Goal: Contribute content: Contribute content

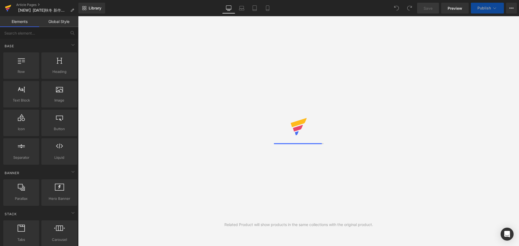
click at [8, 5] on icon at bounding box center [8, 8] width 6 height 14
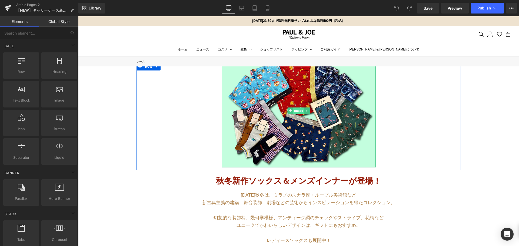
click at [293, 111] on span "Image" at bounding box center [298, 111] width 11 height 6
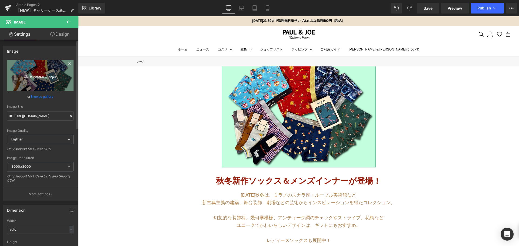
click at [49, 75] on icon "Replace Image" at bounding box center [40, 75] width 43 height 7
type input "C:\fakepath\キャリーケース.png"
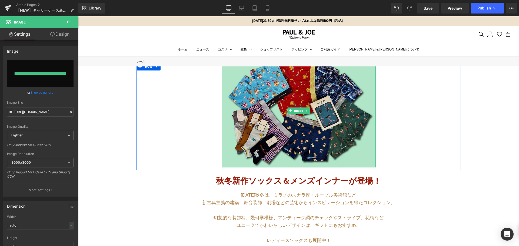
type input "https://ucarecdn.com/d89da4ee-e3ca-40ab-a5b9-49e6aa352901/-/format/auto/-/previ…"
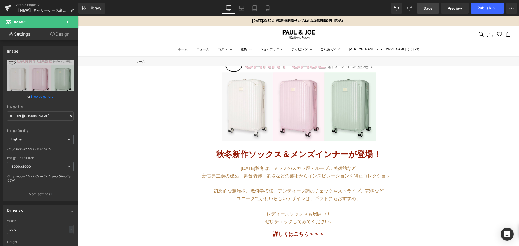
click at [425, 9] on span "Save" at bounding box center [428, 8] width 9 height 6
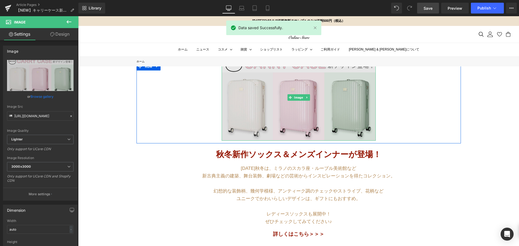
click at [263, 99] on img at bounding box center [299, 97] width 154 height 87
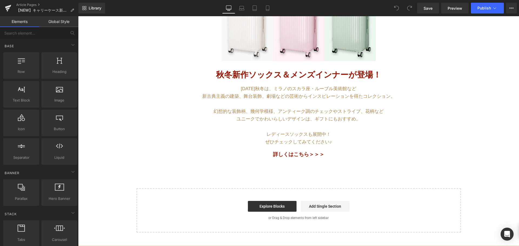
scroll to position [81, 0]
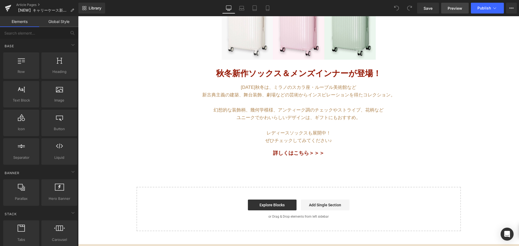
click at [446, 9] on link "Preview" at bounding box center [455, 8] width 28 height 11
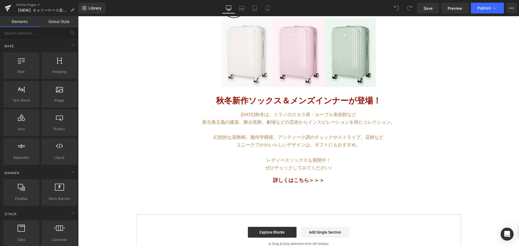
scroll to position [54, 0]
drag, startPoint x: 224, startPoint y: 114, endPoint x: 220, endPoint y: 101, distance: 13.8
click at [224, 114] on p "[DATE]秋冬は、ミラノのスカラ座・ルーブル美術館など" at bounding box center [299, 115] width 316 height 8
click at [223, 101] on strong "秋冬新作ソックス＆メンズインナーが登場！" at bounding box center [298, 100] width 165 height 9
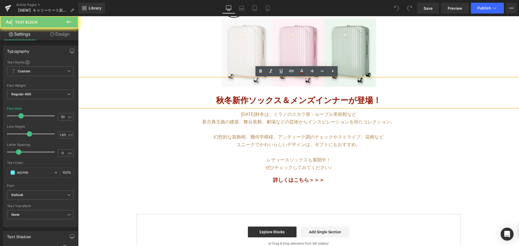
click at [217, 101] on strong "秋冬新作ソックス＆メンズインナーが登場！" at bounding box center [298, 100] width 165 height 9
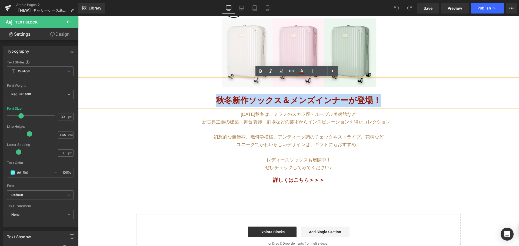
drag, startPoint x: 217, startPoint y: 101, endPoint x: 434, endPoint y: 102, distance: 216.6
click at [434, 102] on p "秋冬新作ソックス＆メンズインナーが登場！" at bounding box center [298, 101] width 441 height 14
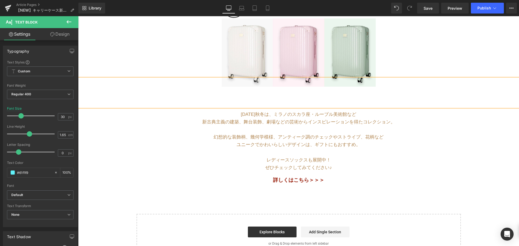
click at [257, 98] on p at bounding box center [298, 101] width 441 height 14
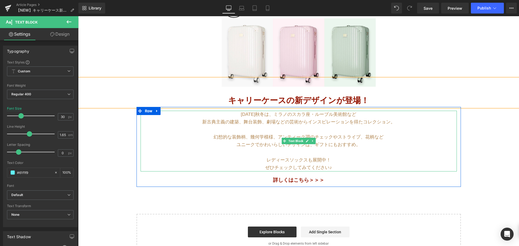
click at [280, 134] on p "幻想的な装飾柄、幾何学模様、アンティーク調のチェックやストライプ、花柄など" at bounding box center [299, 138] width 316 height 8
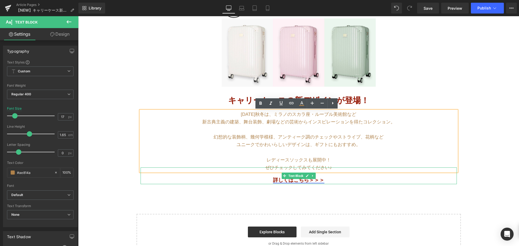
click at [279, 179] on strong "詳しくはこちら＞＞＞" at bounding box center [298, 180] width 51 height 6
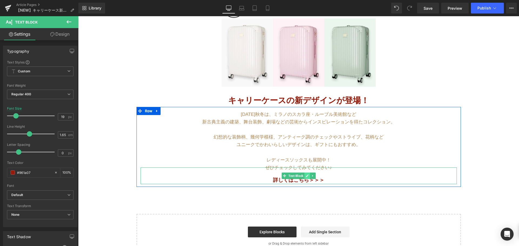
click at [304, 176] on link at bounding box center [307, 176] width 6 height 6
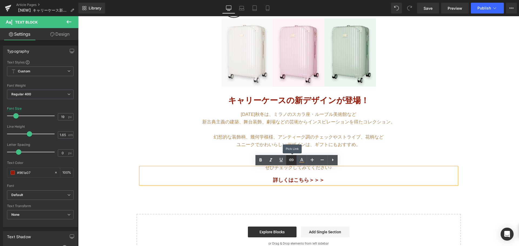
click at [288, 161] on link at bounding box center [291, 160] width 10 height 10
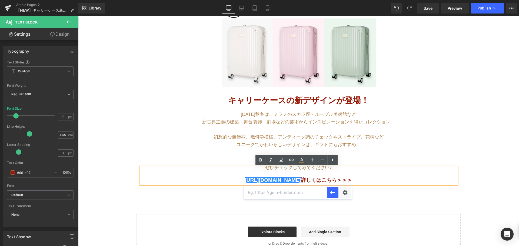
click at [302, 193] on input "text" at bounding box center [285, 193] width 83 height 14
paste input "[URL][DOMAIN_NAME]"
type input "[URL][DOMAIN_NAME]"
click at [331, 193] on icon "button" at bounding box center [332, 192] width 5 height 3
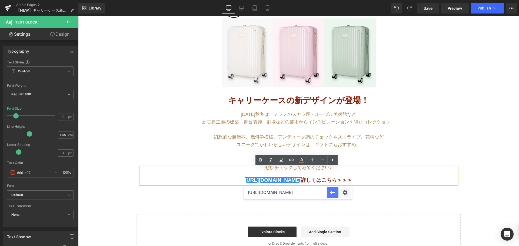
scroll to position [0, 0]
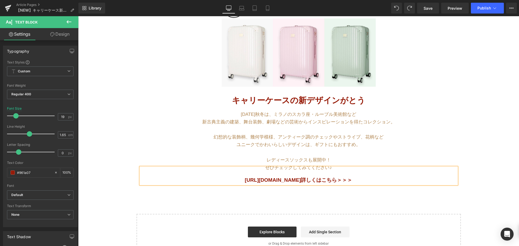
click at [312, 197] on div "Image Row ヌネット＆ハチワレ猫が主役！ 新作メンズインナー＆ステテコ登場 Text Block Row バッグ・財布 新作入荷！ Text Bloc…" at bounding box center [298, 135] width 441 height 246
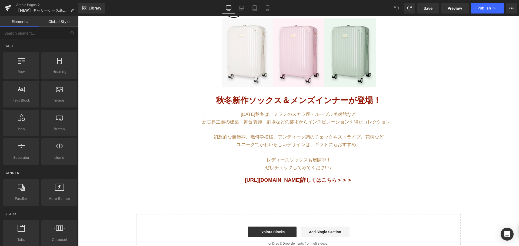
click at [297, 186] on div "[DATE]秋冬は、ミラノのスカラ座・ルーブル美術館など 新古典主義の建築、舞台装飾、劇場などの芸術からインスピレーションを得たコレクション。 幻想的な装飾柄…" at bounding box center [299, 147] width 324 height 80
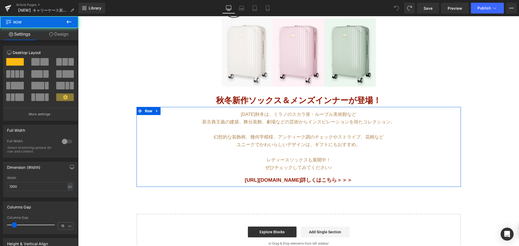
click at [296, 177] on span "Text Block" at bounding box center [295, 176] width 17 height 6
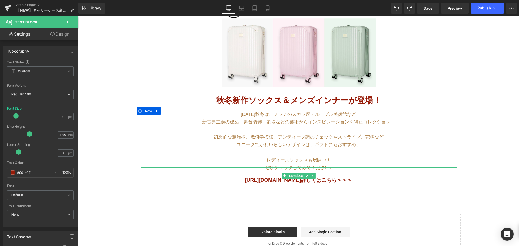
click at [300, 182] on strong "[URL][DOMAIN_NAME] 詳しくはこちら＞＞＞" at bounding box center [299, 180] width 108 height 6
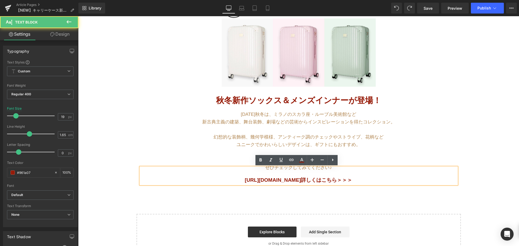
drag, startPoint x: 304, startPoint y: 181, endPoint x: 125, endPoint y: 172, distance: 179.2
click at [125, 172] on div "Image Row ヌネット＆ハチワレ猫が主役！ 新作メンズインナー＆ステテコ登場 Text Block Row バッグ・財布 新作入荷！ Text Bloc…" at bounding box center [298, 135] width 441 height 246
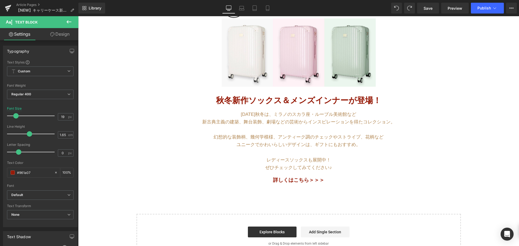
click at [261, 199] on div "Image Row ヌネット＆ハチワレ猫が主役！ 新作メンズインナー＆ステテコ登場 Text Block Row バッグ・財布 新作入荷！ Text Bloc…" at bounding box center [298, 135] width 441 height 246
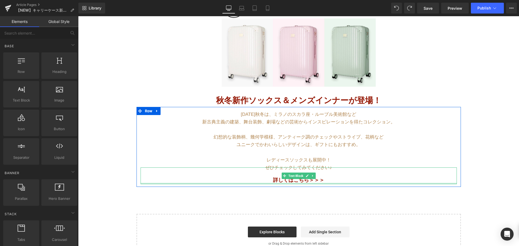
click at [302, 184] on div at bounding box center [299, 183] width 316 height 1
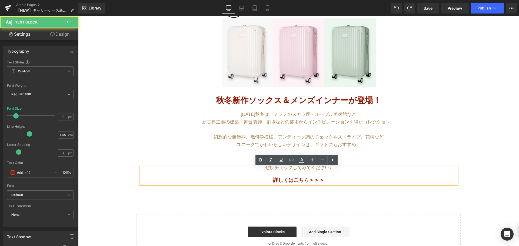
click at [307, 175] on p at bounding box center [299, 172] width 316 height 8
click at [290, 162] on icon at bounding box center [291, 160] width 6 height 6
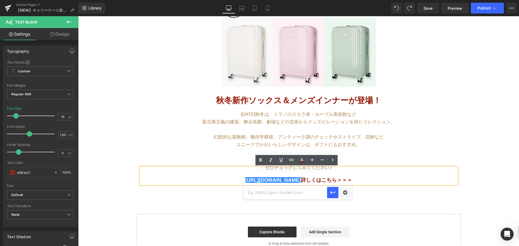
click at [283, 191] on input "text" at bounding box center [285, 193] width 83 height 14
paste input "[URL][DOMAIN_NAME]"
type input "[URL][DOMAIN_NAME]"
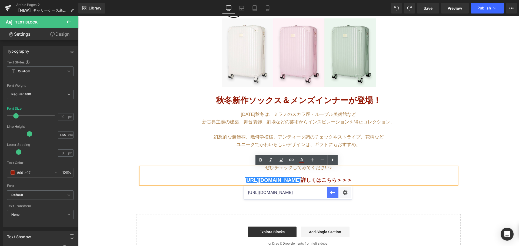
click at [333, 194] on icon "button" at bounding box center [333, 193] width 6 height 6
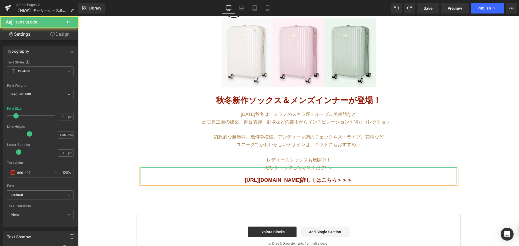
click at [316, 181] on strong "[URL][DOMAIN_NAME] 詳しくはこちら＞＞＞" at bounding box center [299, 180] width 108 height 6
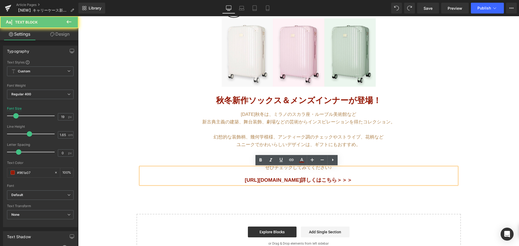
drag, startPoint x: 307, startPoint y: 181, endPoint x: 143, endPoint y: 176, distance: 164.7
click at [146, 177] on p "[URL][DOMAIN_NAME] 詳しくはこちら＞＞＞" at bounding box center [299, 180] width 316 height 8
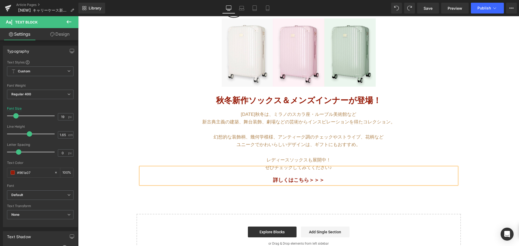
click at [239, 199] on div "Image Row ヌネット＆ハチワレ猫が主役！ 新作メンズインナー＆ステテコ登場 Text Block Row バッグ・財布 新作入荷！ Text Bloc…" at bounding box center [298, 135] width 441 height 246
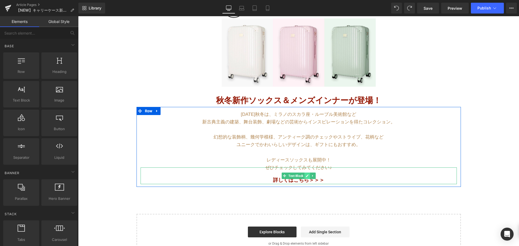
click at [306, 175] on icon at bounding box center [307, 176] width 3 height 3
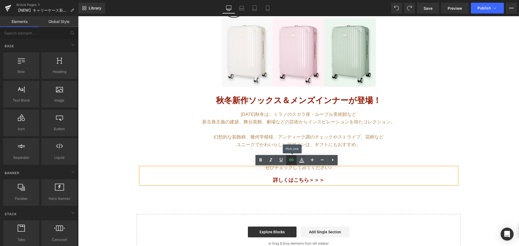
click at [292, 163] on icon at bounding box center [291, 160] width 6 height 6
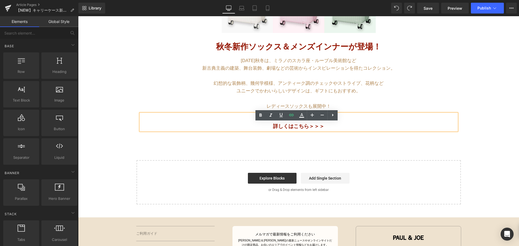
scroll to position [108, 0]
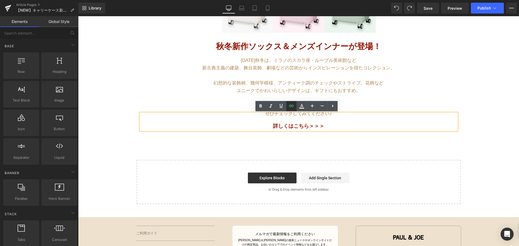
click at [292, 105] on icon at bounding box center [291, 106] width 6 height 6
click at [292, 127] on strong "詳しくはこちら＞＞＞" at bounding box center [298, 126] width 51 height 6
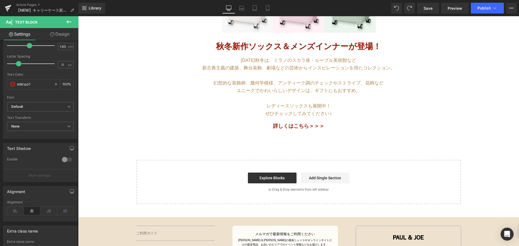
scroll to position [1, 0]
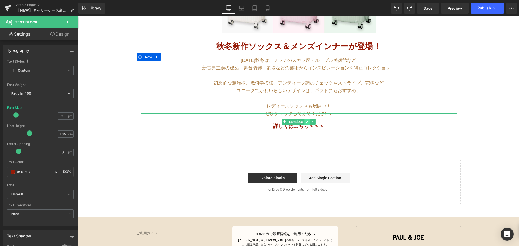
click at [306, 122] on icon at bounding box center [307, 122] width 3 height 3
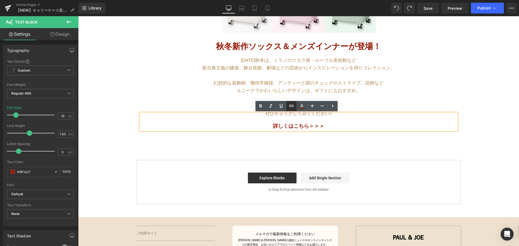
click at [290, 108] on icon at bounding box center [291, 106] width 6 height 6
click at [280, 138] on input "text" at bounding box center [285, 139] width 83 height 14
paste input "[URL][DOMAIN_NAME]"
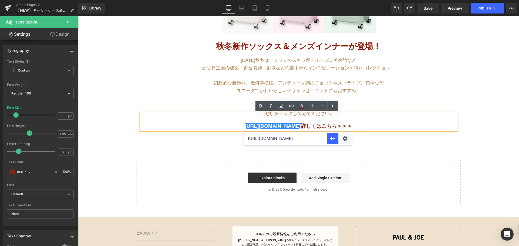
scroll to position [0, 37]
type input "[URL][DOMAIN_NAME]"
click at [332, 138] on icon "button" at bounding box center [333, 138] width 6 height 6
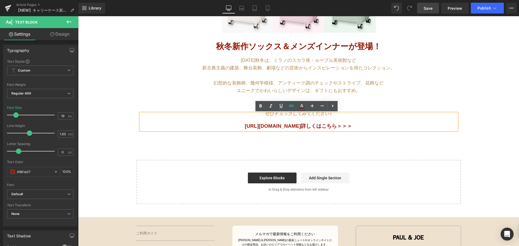
click at [432, 12] on link "Save" at bounding box center [428, 8] width 22 height 11
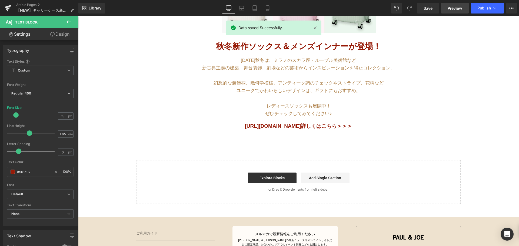
click at [454, 7] on span "Preview" at bounding box center [455, 8] width 15 height 6
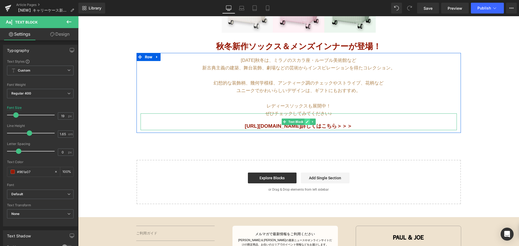
click at [306, 122] on icon at bounding box center [307, 122] width 3 height 3
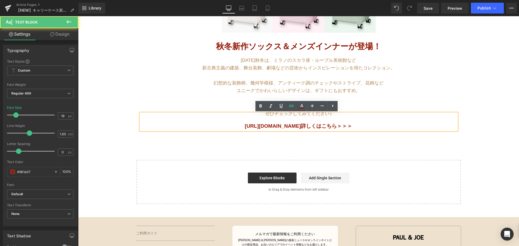
click at [294, 118] on p at bounding box center [299, 118] width 316 height 8
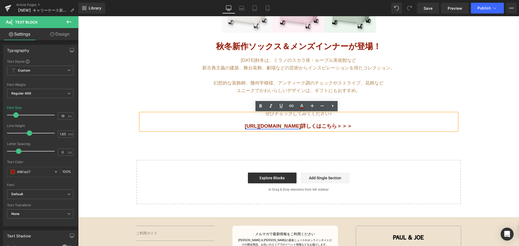
drag, startPoint x: 305, startPoint y: 127, endPoint x: 235, endPoint y: 127, distance: 69.5
click at [245, 127] on link "[URL][DOMAIN_NAME]" at bounding box center [273, 126] width 56 height 6
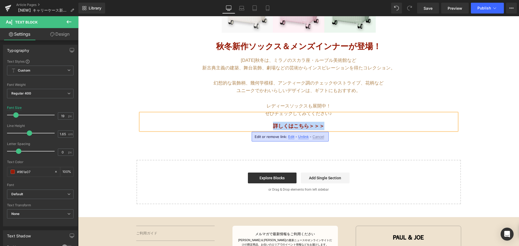
drag, startPoint x: 273, startPoint y: 127, endPoint x: 324, endPoint y: 127, distance: 51.9
click at [324, 127] on p "詳しくはこちら＞＞＞" at bounding box center [299, 126] width 316 height 8
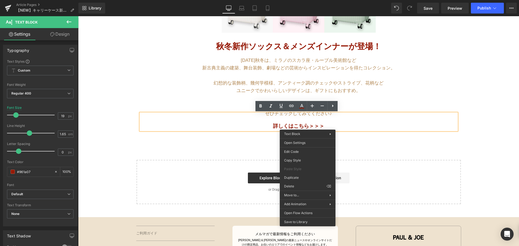
click at [355, 140] on div "Image Row ヌネット＆ハチワレ猫が主役！ 新作メンズインナー＆ステテコ登場 Text Block Row バッグ・財布 新作入荷！ Text Bloc…" at bounding box center [298, 81] width 441 height 246
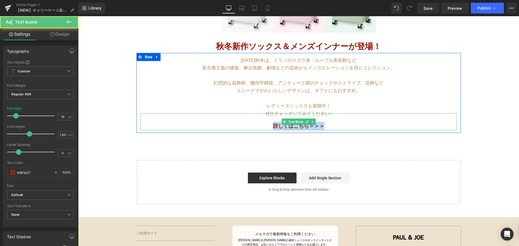
drag, startPoint x: 329, startPoint y: 126, endPoint x: 264, endPoint y: 125, distance: 64.6
click at [264, 125] on p "詳しくはこちら＞＞＞" at bounding box center [299, 126] width 316 height 8
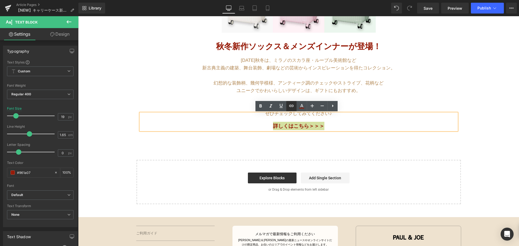
click at [293, 104] on icon at bounding box center [291, 106] width 6 height 6
click at [303, 143] on input "text" at bounding box center [311, 139] width 83 height 14
paste input "[URL][DOMAIN_NAME]"
type input "[URL][DOMAIN_NAME]"
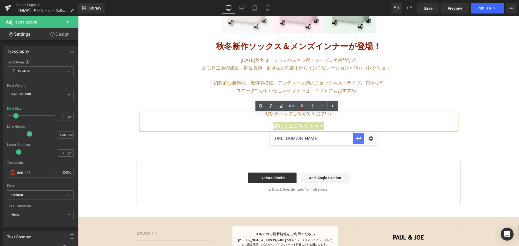
click at [357, 141] on icon "button" at bounding box center [358, 138] width 6 height 6
click at [357, 141] on div "Image Row ヌネット＆ハチワレ猫が主役！ 新作メンズインナー＆ステテコ登場 Text Block Row バッグ・財布 新作入荷！ Text Bloc…" at bounding box center [298, 81] width 441 height 246
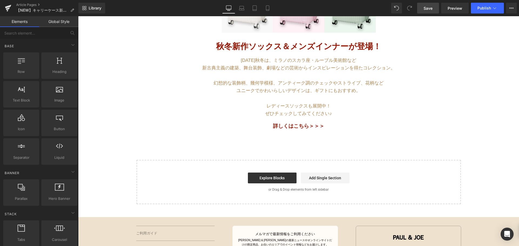
click at [435, 5] on link "Save" at bounding box center [428, 8] width 22 height 11
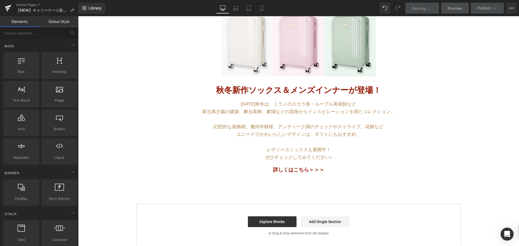
scroll to position [54, 0]
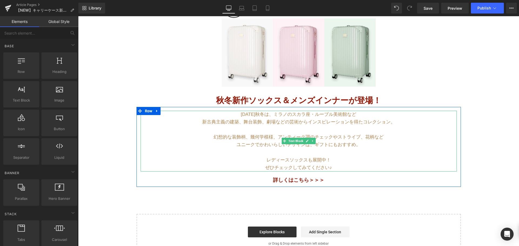
drag, startPoint x: 273, startPoint y: 127, endPoint x: 263, endPoint y: 122, distance: 10.7
click at [273, 127] on p at bounding box center [299, 130] width 316 height 8
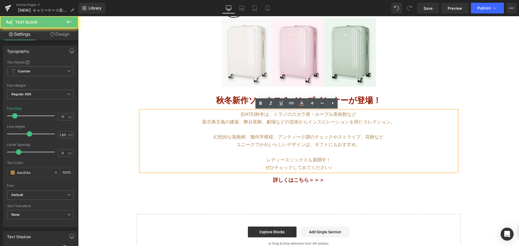
click at [263, 122] on p "新古典主義の建築、舞台装飾、劇場などの芸術からインスピレーションを得たコレクション。" at bounding box center [299, 122] width 316 height 8
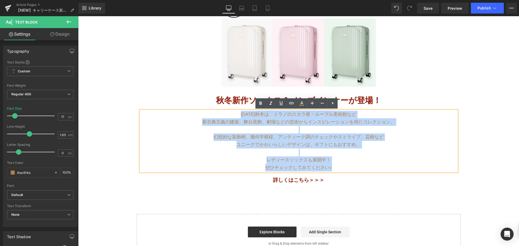
drag, startPoint x: 233, startPoint y: 114, endPoint x: 351, endPoint y: 164, distance: 127.9
click at [351, 164] on div "[DATE]秋冬は、ミラノのスカラ座・ルーブル美術館など 新古典主義の建築、舞台装飾、劇場などの芸術からインスピレーションを得たコレクション。 幻想的な装飾柄…" at bounding box center [299, 141] width 316 height 61
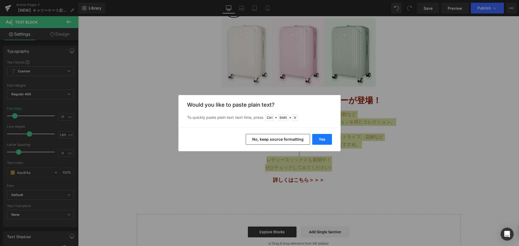
click at [319, 137] on button "Yes" at bounding box center [322, 139] width 20 height 11
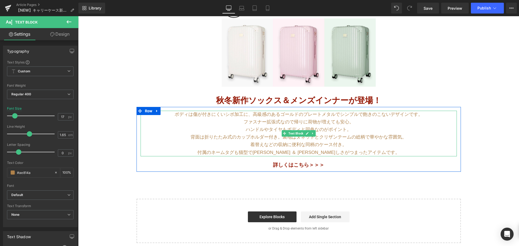
click at [78, 16] on div at bounding box center [78, 16] width 0 height 0
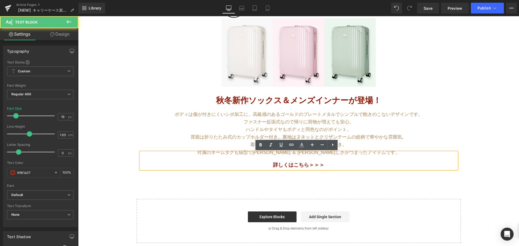
click at [378, 149] on p "付属のネームタグも猫型で[PERSON_NAME] ＆ [PERSON_NAME]しさがつまったアイテムです。" at bounding box center [299, 153] width 316 height 8
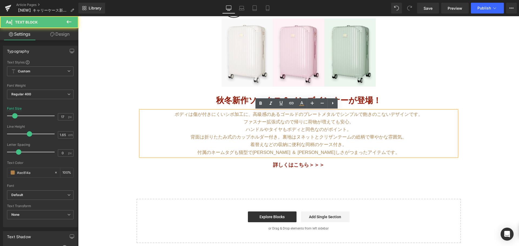
click at [377, 149] on p "付属のネームタグも猫型で[PERSON_NAME] ＆ [PERSON_NAME]しさがつまったアイテムです。" at bounding box center [299, 153] width 316 height 8
click at [217, 141] on p "着替えなどの収納に便利な同柄のケース付き。" at bounding box center [299, 145] width 316 height 8
click at [171, 116] on p "ボディは傷が付きにくいシボ加工に、高級感のあるゴールドのプレートメタルでシンプルで飽きのこないデザインです。" at bounding box center [299, 115] width 316 height 8
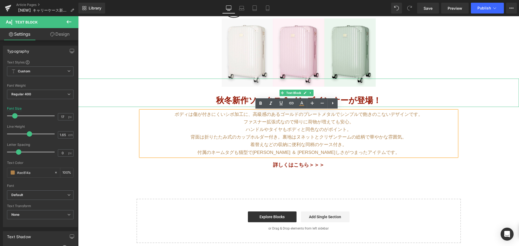
click at [208, 95] on p "秋冬新作ソックス＆メンズインナーが登場！" at bounding box center [298, 101] width 441 height 14
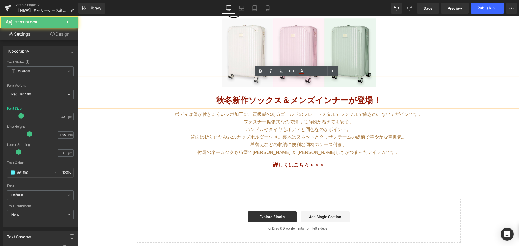
click at [223, 98] on strong "秋冬新作ソックス＆メンズインナーが登場！" at bounding box center [298, 100] width 165 height 9
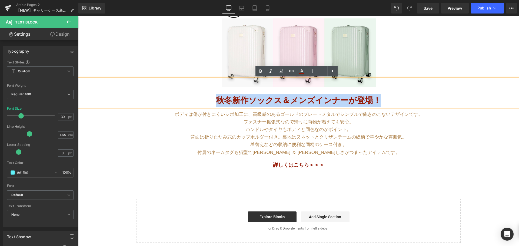
drag, startPoint x: 217, startPoint y: 99, endPoint x: 381, endPoint y: 99, distance: 164.1
click at [376, 99] on strong "秋冬新作ソックス＆メンズインナーが登場！" at bounding box center [298, 100] width 165 height 9
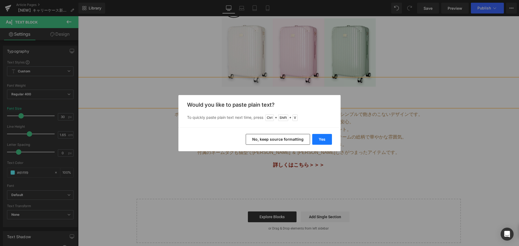
click at [326, 138] on button "Yes" at bounding box center [322, 139] width 20 height 11
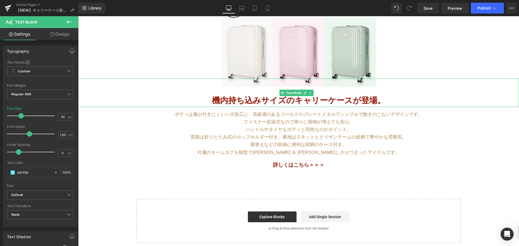
click at [250, 104] on b "機内持ち込みサイズのキャリーケースが登場。" at bounding box center [299, 100] width 174 height 9
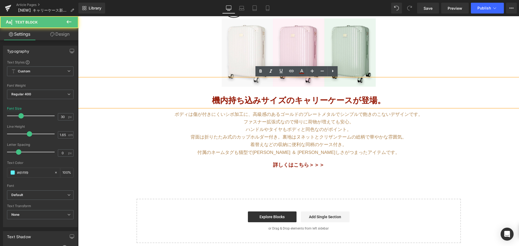
click at [214, 103] on b "機内持ち込みサイズのキャリーケースが登場。" at bounding box center [299, 100] width 174 height 9
click at [286, 100] on b "機内持ち込みサイズのキャリーケースが登場。" at bounding box center [299, 100] width 174 height 9
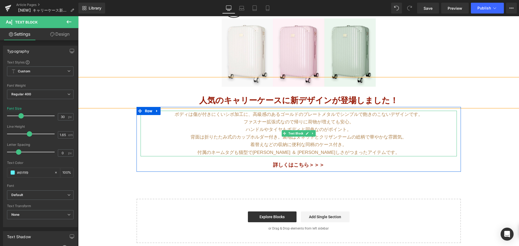
click at [203, 123] on p "ファスナー拡張式なので帰りに荷物が増えても安心。" at bounding box center [299, 122] width 316 height 8
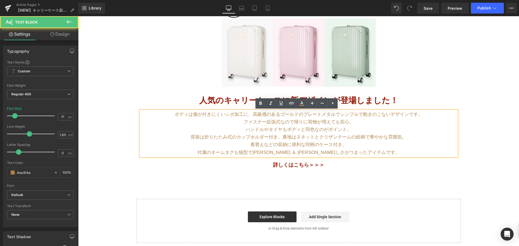
click at [357, 150] on p "付属のネームタグも猫型で[PERSON_NAME] ＆ [PERSON_NAME]しさがつまったアイテムです。" at bounding box center [299, 153] width 316 height 8
drag, startPoint x: 373, startPoint y: 150, endPoint x: 376, endPoint y: 150, distance: 3.2
click at [376, 150] on p "付属のネームタグも猫型で[PERSON_NAME] ＆ [PERSON_NAME]しさがつまったアイテムです。" at bounding box center [299, 153] width 316 height 8
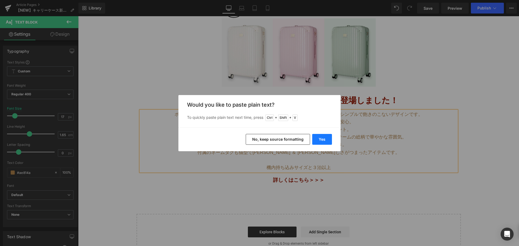
click at [325, 139] on button "Yes" at bounding box center [322, 139] width 20 height 11
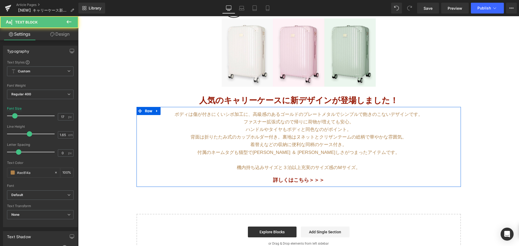
click at [312, 162] on p at bounding box center [299, 161] width 316 height 8
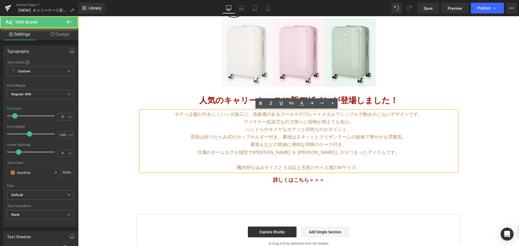
click at [303, 169] on p at bounding box center [299, 172] width 316 height 8
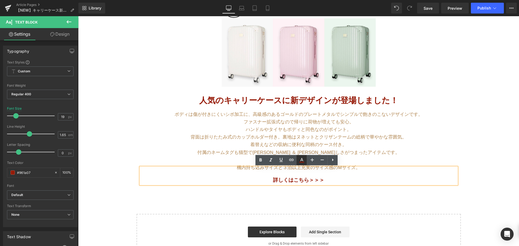
click at [300, 165] on link at bounding box center [302, 160] width 10 height 10
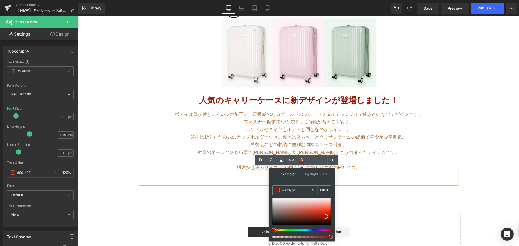
click at [375, 159] on p at bounding box center [299, 161] width 316 height 8
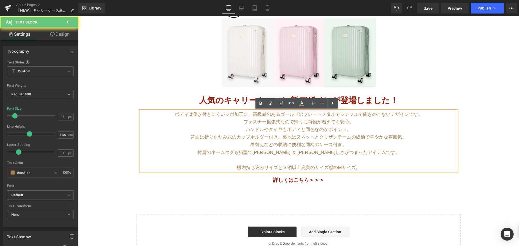
click at [367, 151] on p "付属のネームタグも猫型で[PERSON_NAME] ＆ [PERSON_NAME]しさがつまったアイテムです。" at bounding box center [299, 153] width 316 height 8
click at [363, 158] on p at bounding box center [299, 161] width 316 height 8
click at [363, 164] on p "機内持ち込みサイズと３泊以上充実のサイズ感のMサイズ。" at bounding box center [299, 168] width 316 height 8
click at [266, 161] on p at bounding box center [299, 161] width 316 height 8
click at [78, 16] on div at bounding box center [78, 16] width 0 height 0
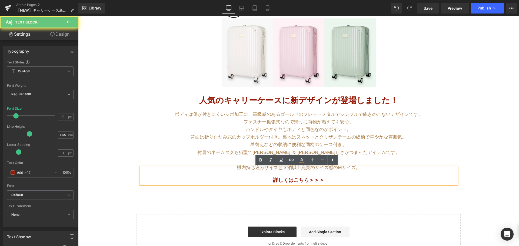
click at [262, 168] on div "詳しくはこちら＞＞＞" at bounding box center [299, 176] width 316 height 17
click at [247, 168] on p at bounding box center [299, 172] width 316 height 8
click at [233, 168] on div "詳しくはこちら＞＞＞" at bounding box center [299, 176] width 316 height 17
click at [304, 134] on p "背面は折りたたみ式のカップホルダー付き。裏地はヌネットとクリザンテームの総柄で華やかな雰囲気。" at bounding box center [299, 138] width 316 height 8
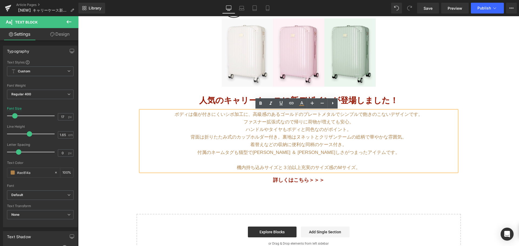
click at [271, 161] on p at bounding box center [299, 161] width 316 height 8
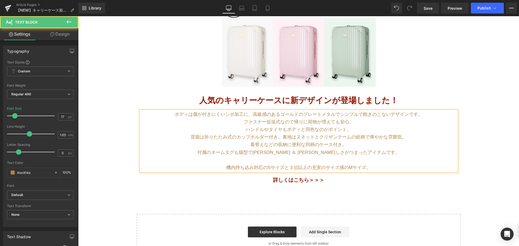
click at [358, 164] on p "機内持ち込み対応のSサイズと３泊以上の充実のサイズ感のMサイズ。" at bounding box center [299, 168] width 316 height 8
click at [365, 165] on p "機内持ち込み対応のSサイズと３泊以上の充実のサイズ感のMサイズ。" at bounding box center [299, 168] width 316 height 8
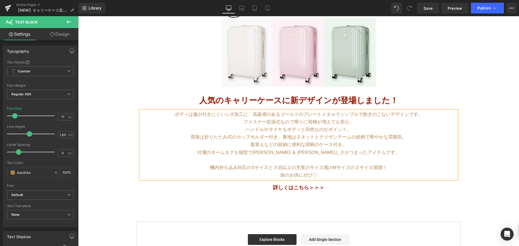
click at [336, 197] on div "Image Row ヌネット＆ハチワレ猫が主役！ 新作メンズインナー＆ステテコ登場 Text Block Row バッグ・財布 新作入荷！ Text Bloc…" at bounding box center [298, 139] width 441 height 254
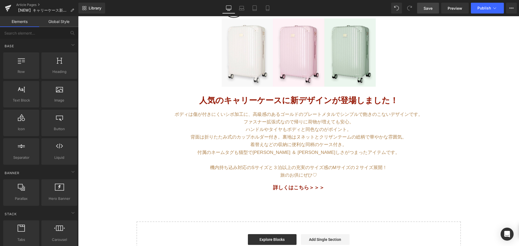
click at [426, 13] on link "Save" at bounding box center [428, 8] width 22 height 11
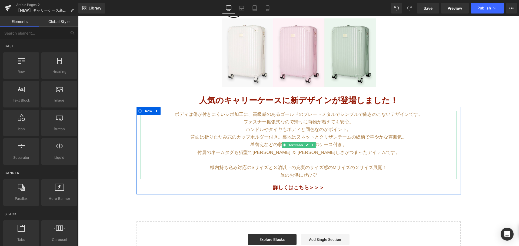
click at [419, 115] on p "ボディは傷が付きにくいシボ加工に、高級感のあるゴールドのプレートメタルでシンプルで飽きのこないデザインです。" at bounding box center [299, 115] width 316 height 8
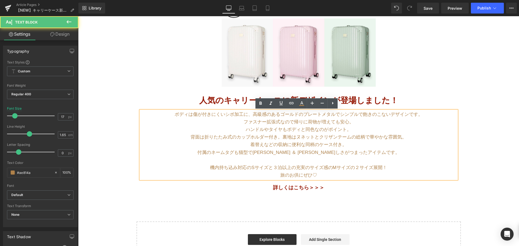
click at [355, 127] on p "ハンドルやタイヤもボディと同色なのがポイント。" at bounding box center [299, 130] width 316 height 8
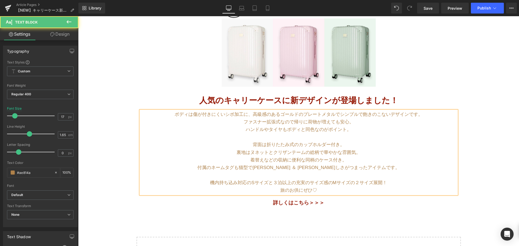
click at [392, 184] on p "機内持ち込み対応のSサイズと３泊以上の充実のサイズ感のMサイズの２サイズ展開！" at bounding box center [299, 183] width 316 height 8
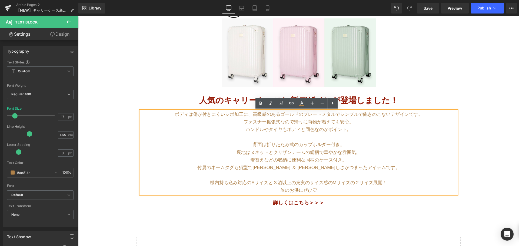
click at [463, 182] on div "Image Row ヌネット＆ハチワレ猫が主役！ 新作メンズインナー＆ステテコ登場 Text Block Row バッグ・財布 新作入荷！ Text Bloc…" at bounding box center [298, 146] width 441 height 269
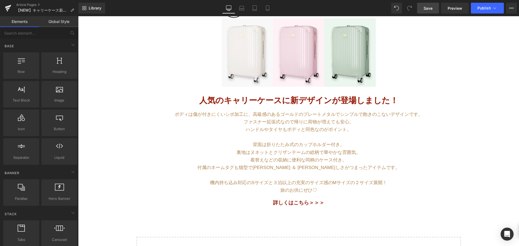
click at [432, 10] on span "Save" at bounding box center [428, 8] width 9 height 6
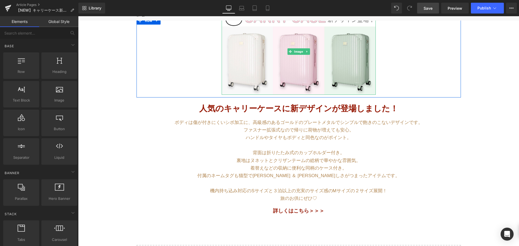
scroll to position [81, 0]
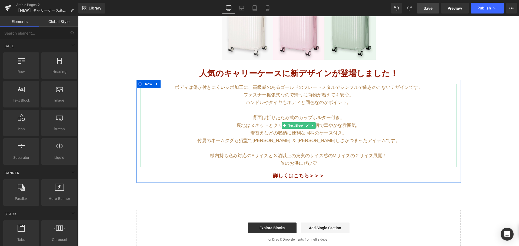
click at [183, 90] on p "ボディは傷が付きにくいシボ加工に、高級感のあるゴールドのプレートメタルでシンプルで飽きのこないデザインです。" at bounding box center [299, 88] width 316 height 8
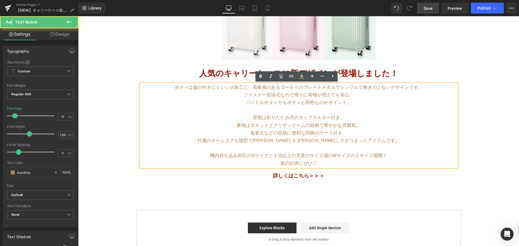
click at [171, 88] on p "ボディは傷が付きにくいシボ加工に、高級感のあるゴールドのプレートメタルでシンプルで飽きのこないデザインです。" at bounding box center [299, 88] width 316 height 8
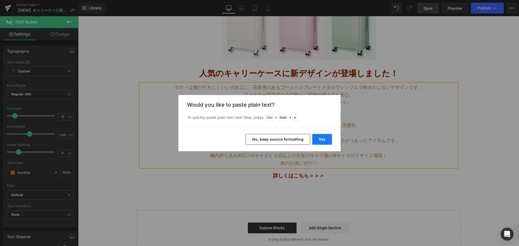
click at [322, 139] on button "Yes" at bounding box center [322, 139] width 20 height 11
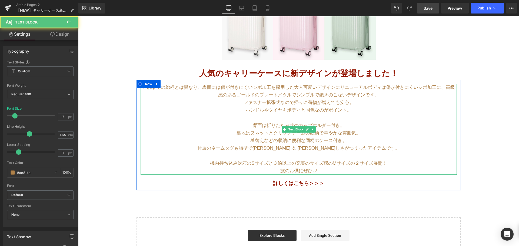
click at [184, 94] on p "これまでの総柄とは異なり、表面には傷が付きにくいシボ加工を採用した大人可愛いデザインにリニューアルボディは傷が付きにくいシボ加工に、高級感のあるゴールドのプレ…" at bounding box center [299, 91] width 316 height 15
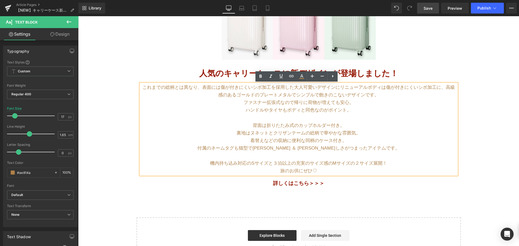
click at [280, 89] on p "これまでの総柄とは異なり、表面には傷が付きにくいシボ加工を採用した大人可愛いデザインにリニューアルボディは傷が付きにくいシボ加工に、高級感のあるゴールドのプレ…" at bounding box center [299, 91] width 316 height 15
click at [367, 88] on p "これまでの総柄とは異なり、表面には傷が付きにくいシボ加工を採用した大人可愛いデザインにリニューアルボディは傷が付きにくいシボ加工に、高級感のあるゴールドのプレ…" at bounding box center [299, 91] width 316 height 15
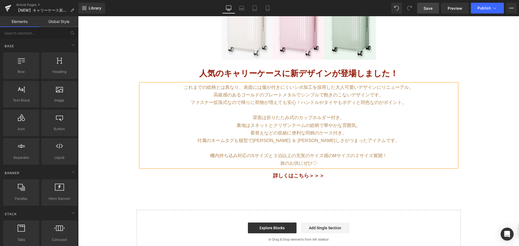
click at [464, 110] on div "Image Row ヌネット＆ハチワレ猫が主役！ 新作メンズインナー＆ステテコ登場 Text Block Row バッグ・財布 新作入荷！ Text Bloc…" at bounding box center [298, 119] width 441 height 269
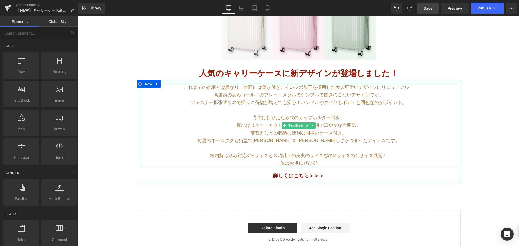
click at [367, 134] on p "着替えなどの収納に便利な同柄のケース付き。" at bounding box center [299, 134] width 316 height 8
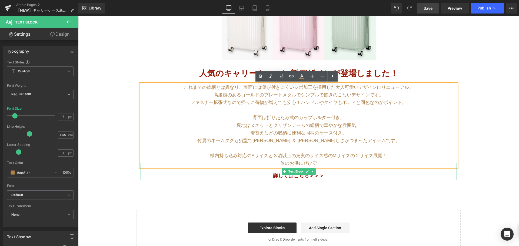
click at [348, 178] on p "詳しくはこちら＞＞＞" at bounding box center [299, 176] width 316 height 8
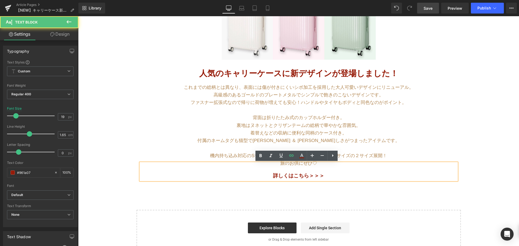
click at [324, 148] on p at bounding box center [299, 149] width 316 height 8
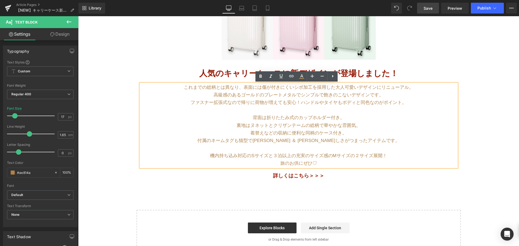
click at [333, 129] on p "裏地はヌネットとクリザンテームの総柄で華やかな雰囲気。" at bounding box center [299, 126] width 316 height 8
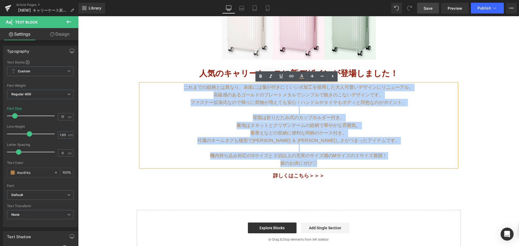
drag, startPoint x: 323, startPoint y: 162, endPoint x: 182, endPoint y: 82, distance: 162.1
click at [182, 82] on div "これまでの総柄とは異なり、表面には傷が付きにくいシボ加工を採用した大人可愛いデザインにリニューアル。 高級感のあるゴールドのプレートメタルでシンプルで飽きのこ…" at bounding box center [299, 130] width 324 height 99
copy div "これまでの総柄とは異なり、表面には傷が付きにくいシボ加工を採用した大人可愛いデザインにリニューアル。 高級感のあるゴールドのプレートメタルでシンプルで飽きのこ…"
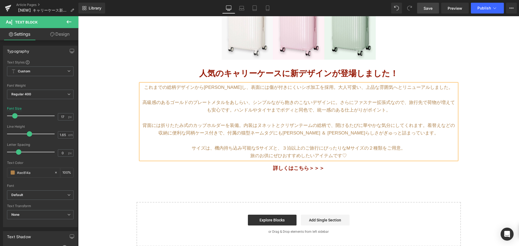
click at [439, 89] on p "これまでの総柄デザインから[PERSON_NAME]し、表面には傷が付きにくいシボ加工を採用。大人可愛い、上品な雰囲気へとリニューアルしました。" at bounding box center [299, 88] width 316 height 8
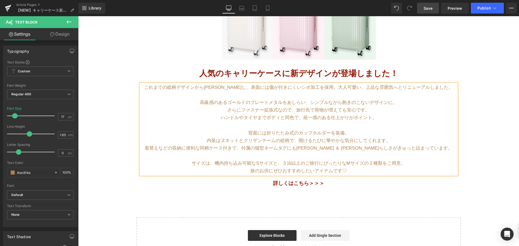
click at [499, 192] on div "Image Row ヌネット＆ハチワレ猫が主役！ 新作メンズインナー＆ステテコ登場 Text Block Row バッグ・財布 新作入荷！ Text Bloc…" at bounding box center [298, 123] width 441 height 277
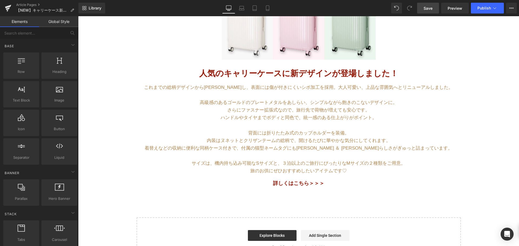
click at [435, 12] on link "Save" at bounding box center [428, 8] width 22 height 11
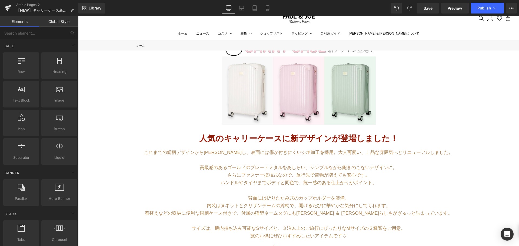
scroll to position [54, 0]
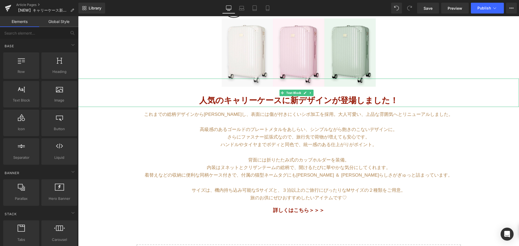
click at [201, 99] on b "人気のキャリーケースに新デザインが登場しました！" at bounding box center [298, 100] width 199 height 9
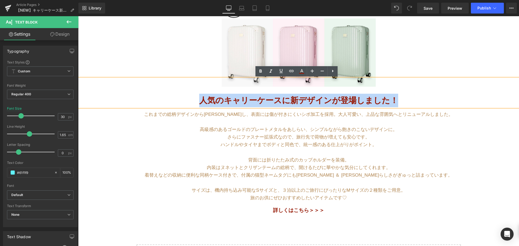
drag, startPoint x: 201, startPoint y: 99, endPoint x: 405, endPoint y: 101, distance: 204.7
click at [405, 101] on p "人気のキャリーケースに新デザインが登場しました！" at bounding box center [298, 101] width 441 height 14
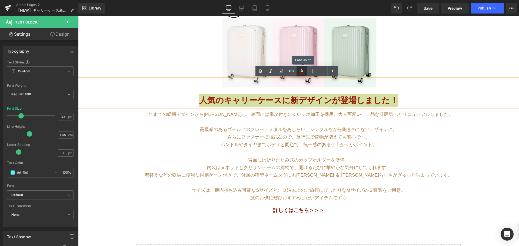
click at [302, 73] on icon at bounding box center [301, 73] width 5 height 1
type input "100"
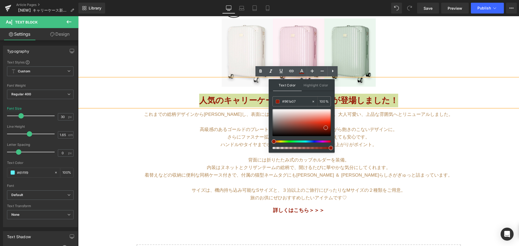
click at [323, 140] on div at bounding box center [302, 129] width 58 height 40
click at [325, 141] on div at bounding box center [299, 142] width 58 height 2
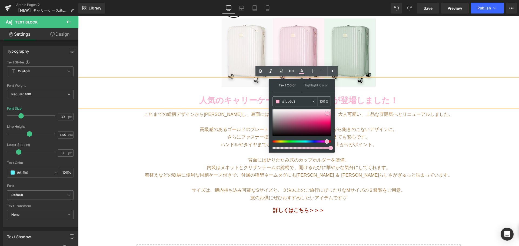
type input "#fab1d0"
drag, startPoint x: 324, startPoint y: 126, endPoint x: 326, endPoint y: 114, distance: 12.3
click at [326, 114] on div at bounding box center [302, 122] width 58 height 27
click at [438, 129] on p "高級感のあるゴールドのプレートメタルをあしらい、シンプルながら飽きのこないデザインに。" at bounding box center [299, 130] width 316 height 8
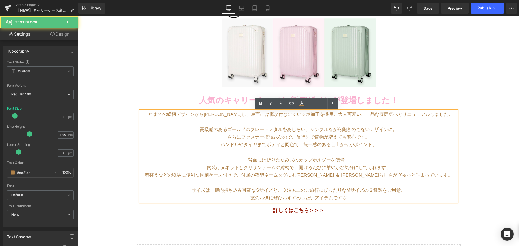
click at [477, 122] on div "Image Row ヌネット＆ハチワレ猫が主役！ 新作メンズインナー＆ステテコ登場 Text Block Row バッグ・財布 新作入荷！ Text Bloc…" at bounding box center [298, 150] width 441 height 277
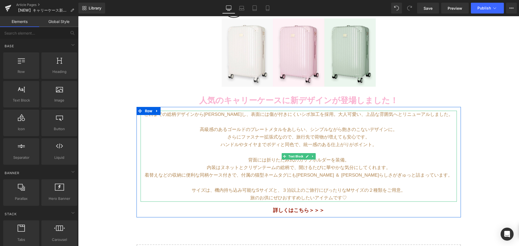
click at [214, 142] on p "ハンドルやタイヤまでボディと同色で、統一感のある仕上がりがポイント。" at bounding box center [299, 145] width 316 height 8
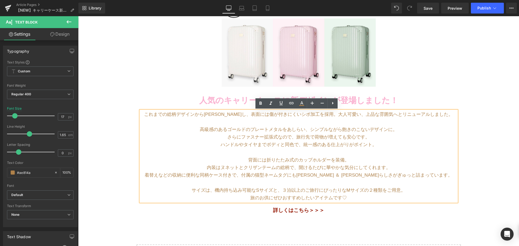
click at [159, 120] on p at bounding box center [299, 122] width 316 height 8
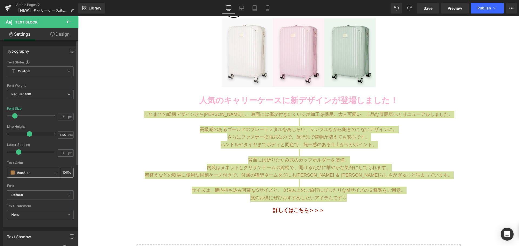
click at [13, 171] on span at bounding box center [13, 173] width 4 height 4
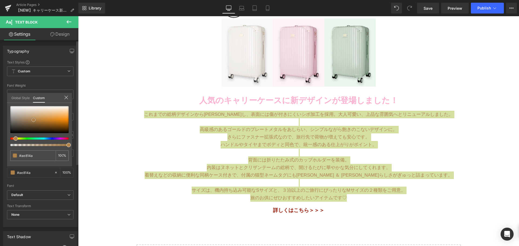
type input "#bd833b"
type input "#dd861c"
type input "#de861b"
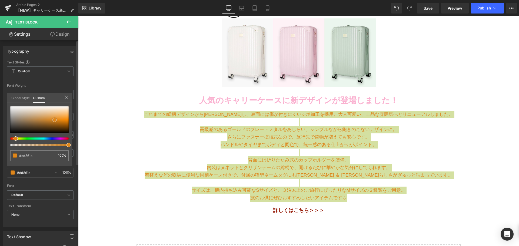
type input "#de861b"
type input "#e98710"
type input "#cb740a"
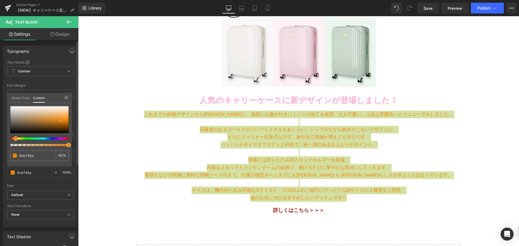
type input "#714004"
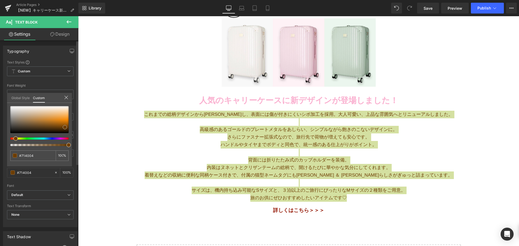
type input "#6d3d02"
type input "#724002"
type input "#7c4503"
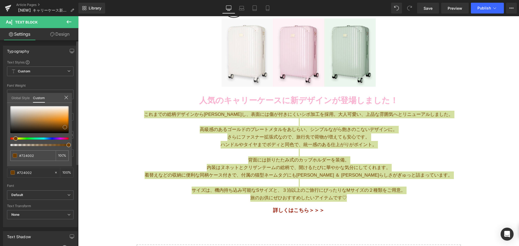
type input "#7c4503"
drag, startPoint x: 32, startPoint y: 120, endPoint x: 64, endPoint y: 126, distance: 32.3
click at [64, 126] on span at bounding box center [65, 126] width 4 height 4
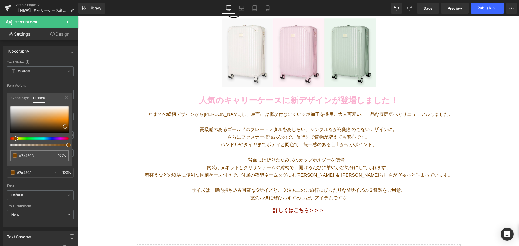
click at [102, 128] on body "コンテンツへスキップ [DATE]23:59まで送料無料※サンプルのみは送料500円（税込） [PERSON_NAME] ＆ [PERSON_NAME]公式オ…" at bounding box center [298, 195] width 441 height 467
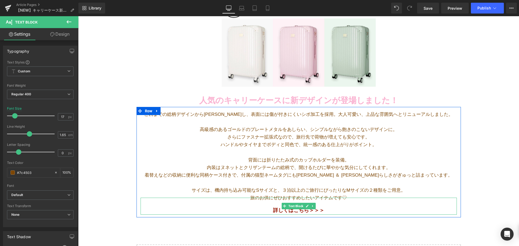
click at [338, 210] on p "詳しくはこちら＞＞＞" at bounding box center [299, 210] width 316 height 8
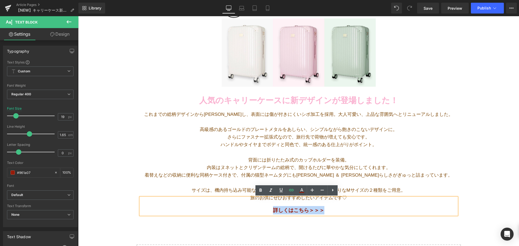
drag, startPoint x: 333, startPoint y: 210, endPoint x: 257, endPoint y: 210, distance: 76.3
click at [257, 210] on p "詳しくはこちら＞＞＞" at bounding box center [299, 210] width 316 height 8
click at [273, 100] on b "人気のキャリーケースに新デザインが登場しました！" at bounding box center [298, 100] width 199 height 9
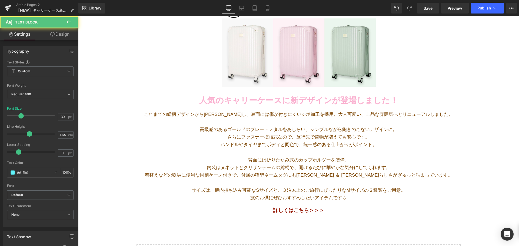
click at [264, 102] on b "人気のキャリーケースに新デザインが登場しました！" at bounding box center [298, 100] width 199 height 9
click at [197, 99] on p "人気のキャリーケースに新デザインが登場しました！" at bounding box center [298, 101] width 441 height 14
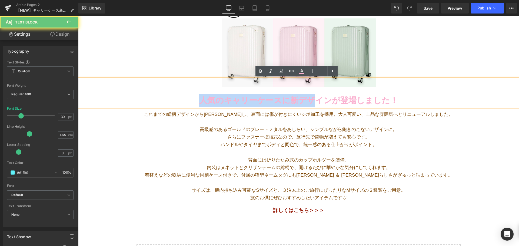
drag, startPoint x: 260, startPoint y: 102, endPoint x: 310, endPoint y: 102, distance: 49.8
click at [310, 102] on b "人気のキャリーケースに新デザインが登場しました！" at bounding box center [298, 100] width 199 height 9
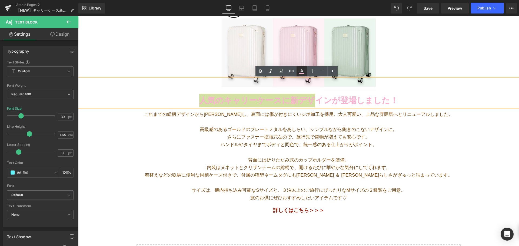
click at [302, 70] on icon at bounding box center [301, 70] width 3 height 3
type input "100"
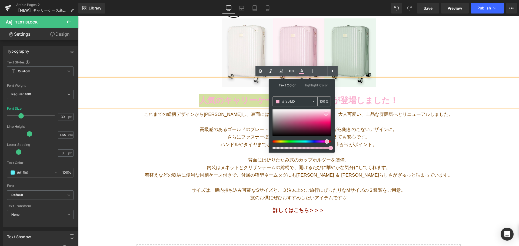
click at [294, 101] on input "#fab1d0" at bounding box center [296, 102] width 29 height 6
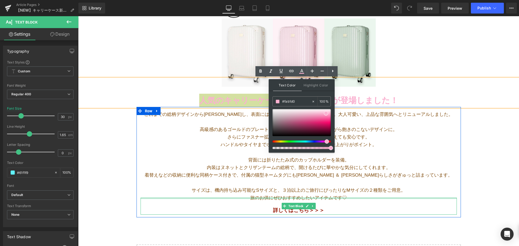
click at [440, 198] on div at bounding box center [299, 198] width 316 height 1
click at [473, 191] on div "Image Row ヌネット＆ハチワレ猫が主役！ 新作メンズインナー＆ステテコ登場 Text Block Row バッグ・財布 新作入荷！ Text Bloc…" at bounding box center [298, 150] width 441 height 277
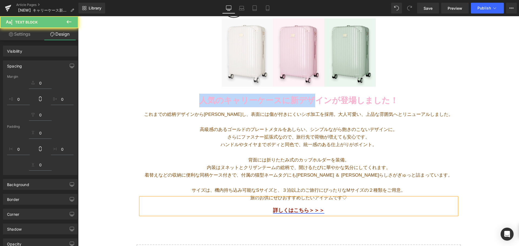
click at [291, 211] on link "詳しくはこちら＞＞＞" at bounding box center [298, 211] width 51 height 6
click at [290, 211] on link "詳しくはこちら＞＞＞" at bounding box center [298, 211] width 51 height 6
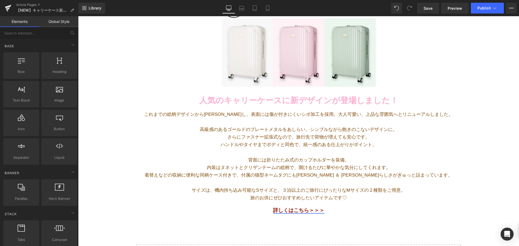
click at [274, 211] on link "詳しくはこちら＞＞＞" at bounding box center [298, 211] width 51 height 6
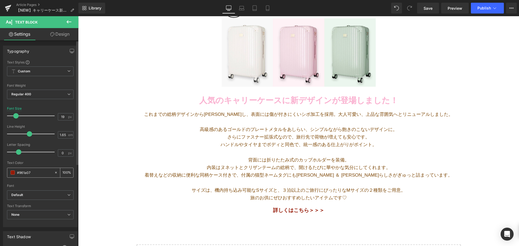
click at [41, 173] on input "#961a07" at bounding box center [34, 173] width 35 height 6
type input "#fab1d0"
click at [435, 9] on link "Save" at bounding box center [428, 8] width 22 height 11
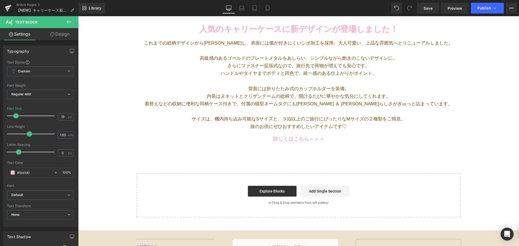
scroll to position [162, 0]
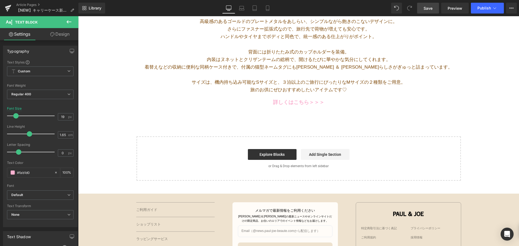
click at [432, 10] on span "Save" at bounding box center [428, 8] width 9 height 6
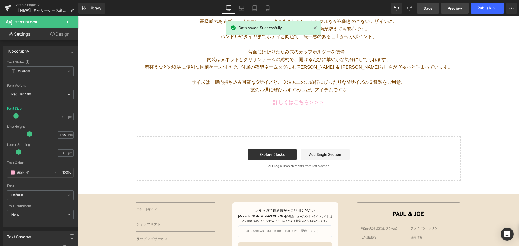
click at [448, 7] on span "Preview" at bounding box center [455, 8] width 15 height 6
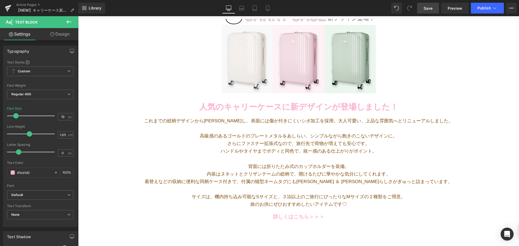
scroll to position [81, 0]
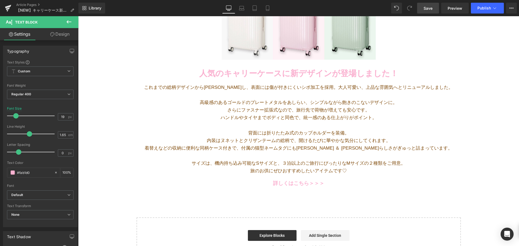
click at [184, 102] on p "高級感のあるゴールドのプレートメタルをあしらい、シンプルながら飽きのこないデザインに。" at bounding box center [299, 103] width 316 height 8
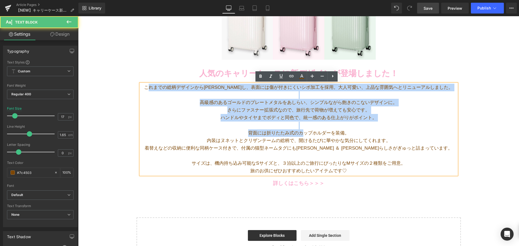
drag, startPoint x: 159, startPoint y: 88, endPoint x: 303, endPoint y: 134, distance: 150.8
click at [303, 134] on div "これまでの総柄デザインから[PERSON_NAME]し、表面には傷が付きにくいシボ加工を採用。大人可愛い、上品な雰囲気へとリニューアルしました。 高級感のある…" at bounding box center [299, 129] width 316 height 91
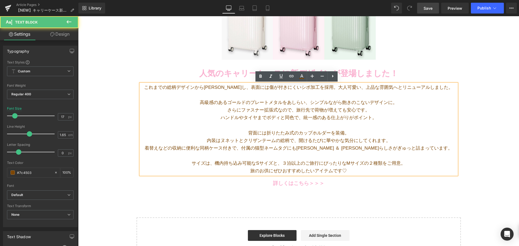
click at [329, 154] on p at bounding box center [299, 156] width 316 height 8
click at [348, 173] on p at bounding box center [299, 175] width 316 height 8
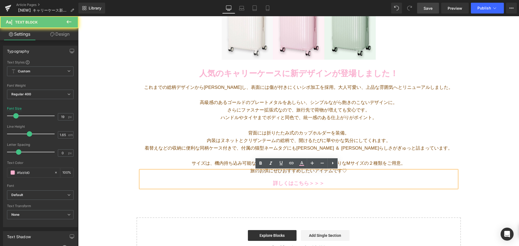
drag, startPoint x: 348, startPoint y: 171, endPoint x: 280, endPoint y: 152, distance: 70.3
click at [280, 152] on div "これまでの総柄デザインから[PERSON_NAME]し、表面には傷が付きにくいシボ加工を採用。大人可愛い、上品な雰囲気へとリニューアルしました。 高級感のある…" at bounding box center [299, 134] width 324 height 107
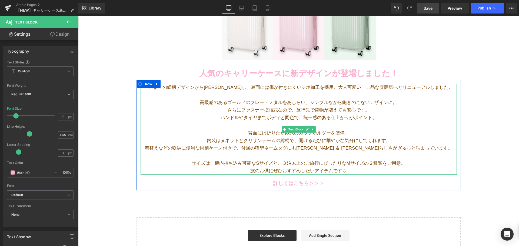
click at [226, 108] on p "さらにファスナー拡張式なので、旅行先で荷物が増えても安心です。" at bounding box center [299, 111] width 316 height 8
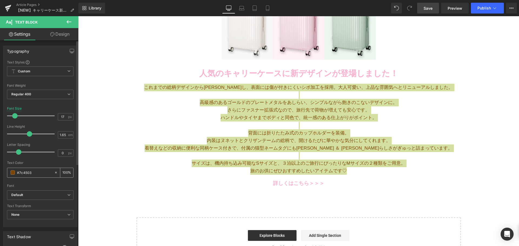
click at [13, 171] on span at bounding box center [13, 173] width 4 height 4
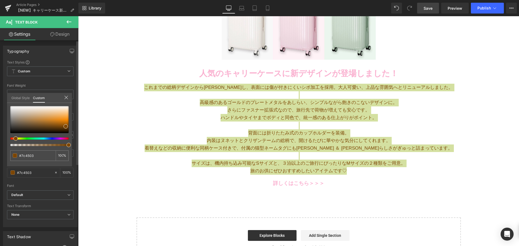
type input "#7c5e03"
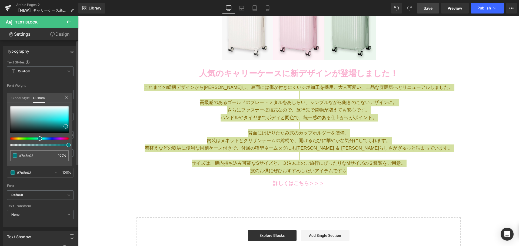
type input "#037c45"
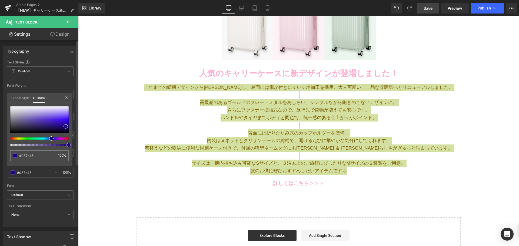
type input "#030b7c"
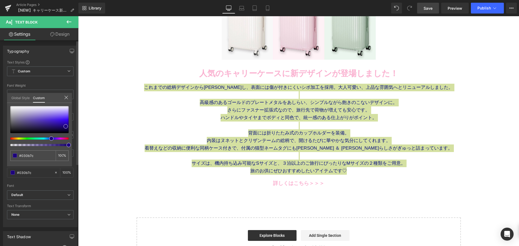
type input "#1d037c"
type input "#05037c"
drag, startPoint x: 16, startPoint y: 139, endPoint x: 48, endPoint y: 142, distance: 31.5
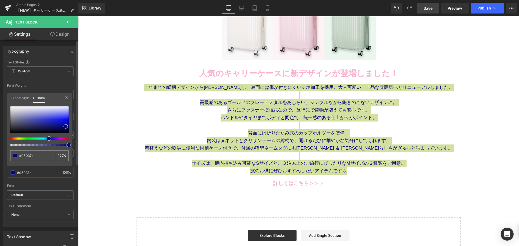
click at [48, 142] on div at bounding box center [39, 126] width 58 height 40
type input "#c2c3da"
type input "#c3c4d9"
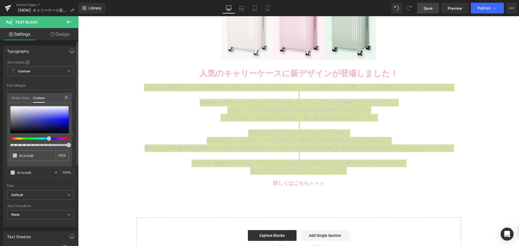
type input "#c4c5d8"
type input "#c5c6d7"
type input "#cdced9"
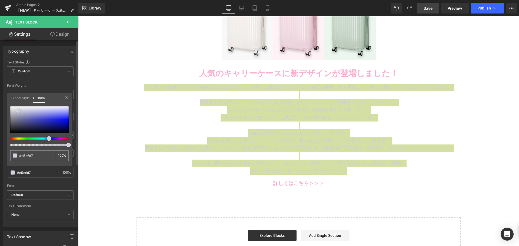
type input "#cdced9"
type input "#d3d3dd"
type input "#ebebef"
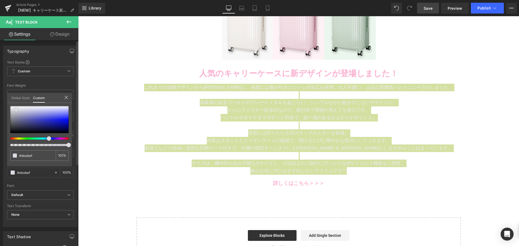
type input "#e4e4eb"
type input "#dadae1"
type input "#d7d7de"
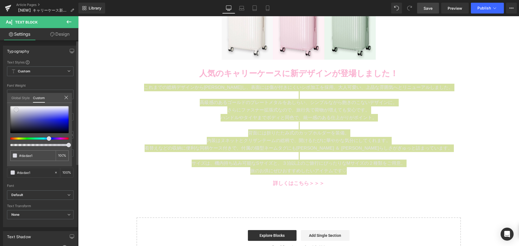
type input "#d7d7de"
type input "#c9c9d3"
type input "#b9b9c4"
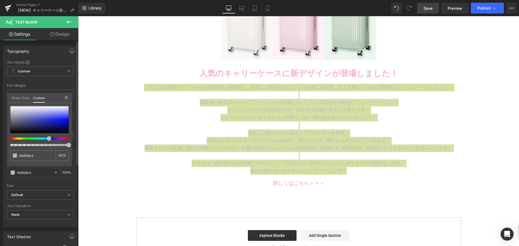
type input "#b6b6c2"
type input "#b0b0b9"
type input "#ababb4"
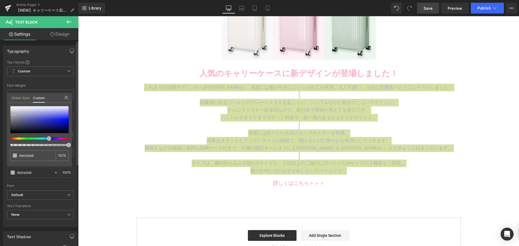
type input "#ababb4"
type input "#a6a6af"
drag, startPoint x: 25, startPoint y: 111, endPoint x: 13, endPoint y: 115, distance: 12.7
click at [13, 115] on div at bounding box center [39, 119] width 58 height 27
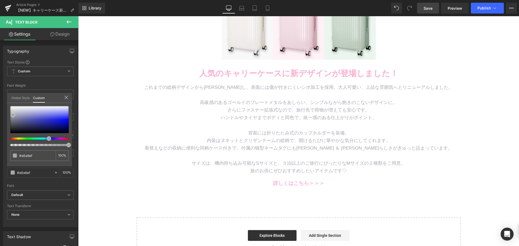
click at [105, 112] on body "コンテンツへスキップ [DATE]23:59まで送料無料※サンプルのみは送料500円（税込） [PERSON_NAME] ＆ [PERSON_NAME]公式オ…" at bounding box center [298, 168] width 441 height 467
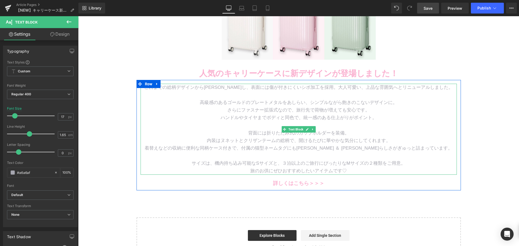
scroll to position [0, 0]
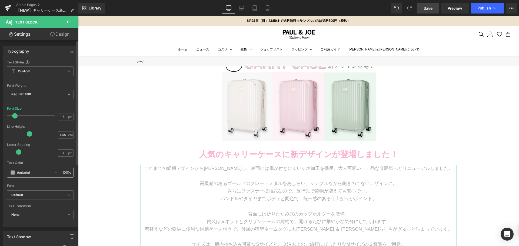
click at [13, 172] on span at bounding box center [13, 173] width 4 height 4
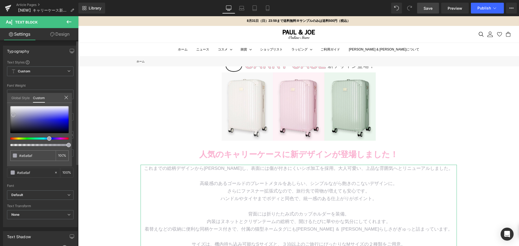
type input "#a3a3ac"
type input "#90909c"
type input "#7f7f8e"
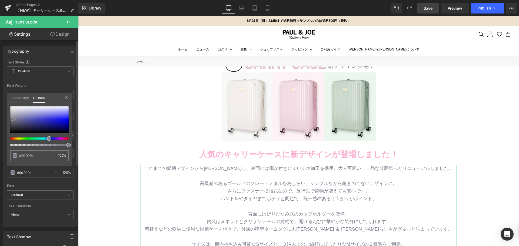
type input "#7f7f8e"
type input "#737381"
type input "#6b6b79"
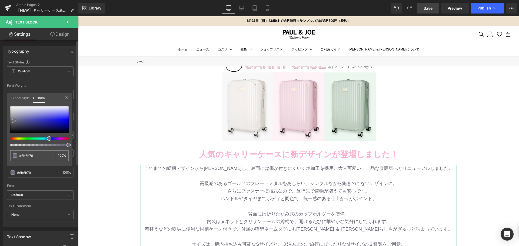
type input "#696976"
drag, startPoint x: 13, startPoint y: 114, endPoint x: 13, endPoint y: 120, distance: 6.2
click at [13, 120] on span at bounding box center [14, 121] width 4 height 4
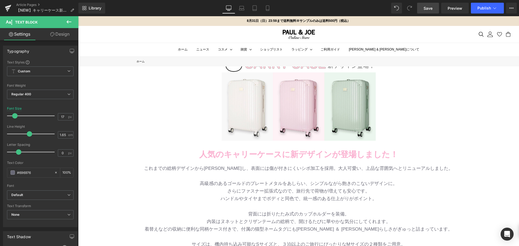
click at [139, 115] on body "コンテンツへスキップ [DATE]23:59まで送料無料※サンプルのみは送料500円（税込） [PERSON_NAME] ＆ [PERSON_NAME]公式オ…" at bounding box center [298, 249] width 441 height 467
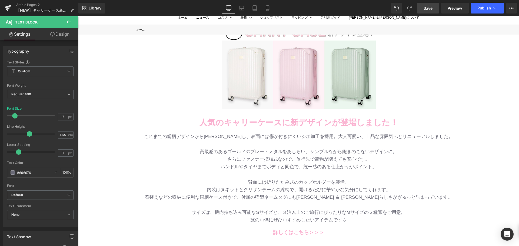
scroll to position [81, 0]
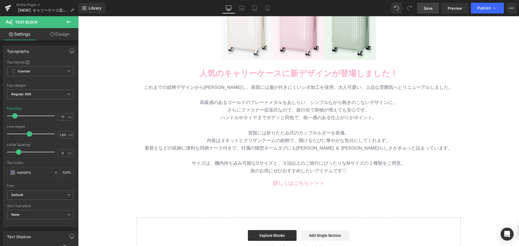
click at [421, 6] on link "Save" at bounding box center [428, 8] width 22 height 11
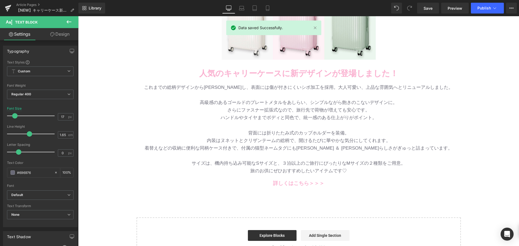
scroll to position [0, 0]
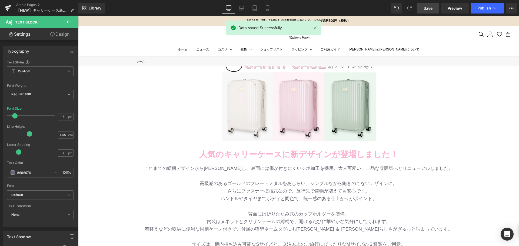
click at [431, 11] on span "Save" at bounding box center [428, 8] width 9 height 6
click at [454, 6] on span "Preview" at bounding box center [455, 8] width 15 height 6
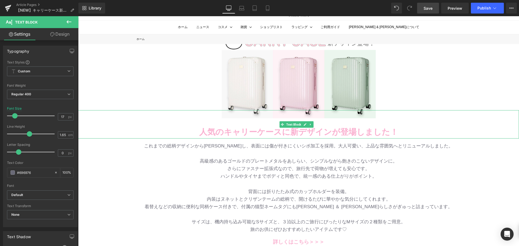
scroll to position [54, 0]
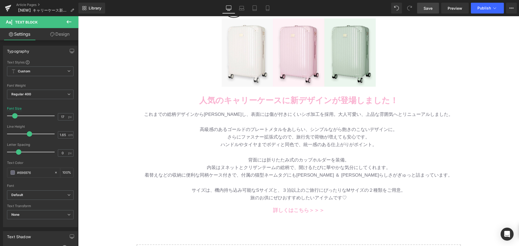
click at [436, 11] on link "Save" at bounding box center [428, 8] width 22 height 11
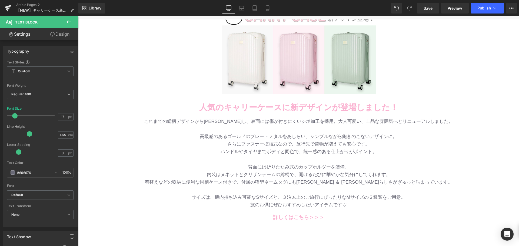
scroll to position [108, 0]
